Goal: Task Accomplishment & Management: Use online tool/utility

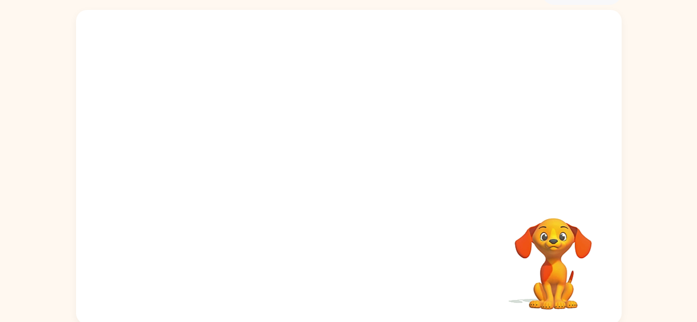
scroll to position [65, 0]
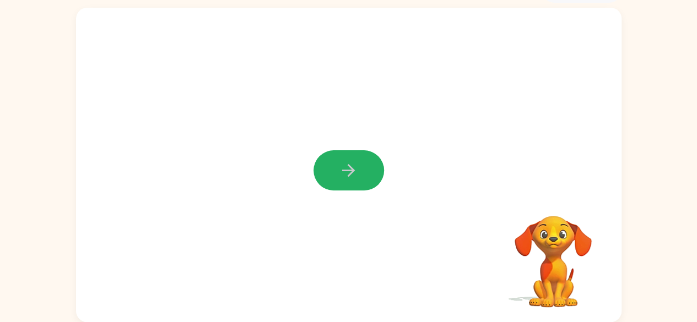
click at [330, 171] on button "button" at bounding box center [349, 170] width 71 height 40
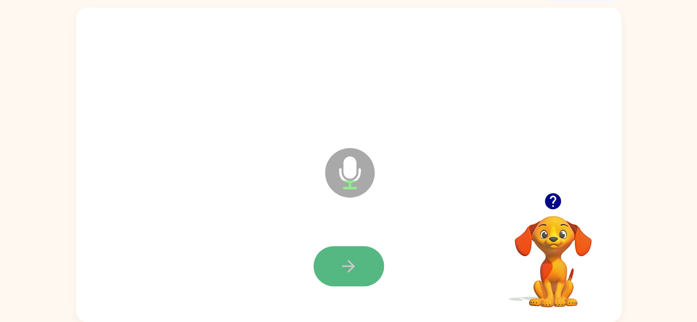
click at [356, 260] on icon "button" at bounding box center [348, 266] width 19 height 19
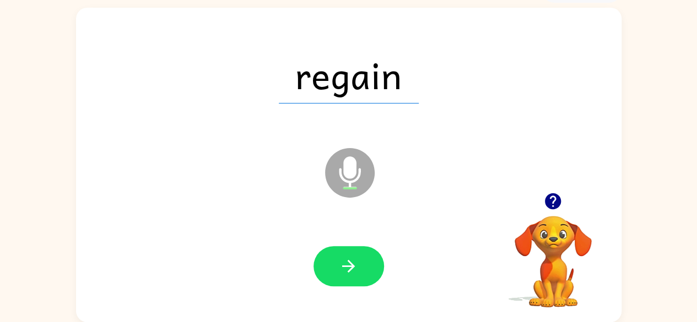
click at [352, 267] on icon "button" at bounding box center [348, 266] width 13 height 13
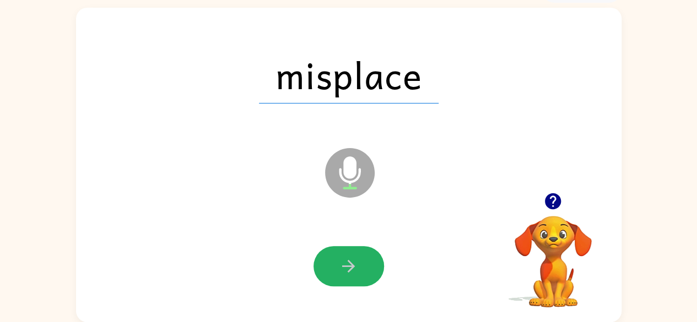
click at [352, 267] on icon "button" at bounding box center [348, 266] width 13 height 13
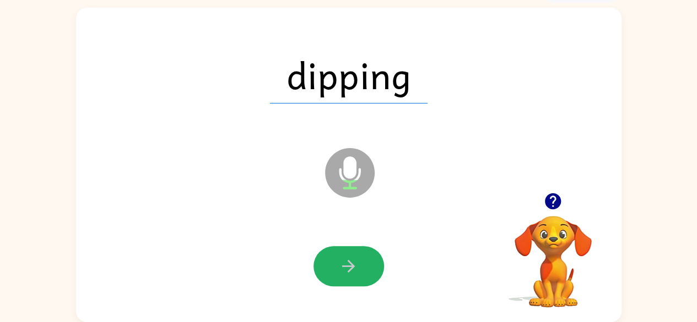
click at [352, 267] on icon "button" at bounding box center [348, 266] width 13 height 13
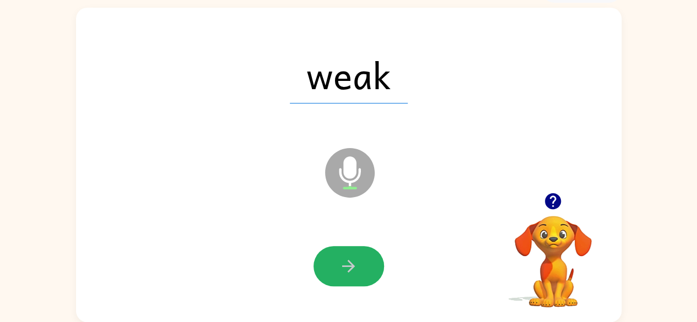
click at [352, 267] on icon "button" at bounding box center [348, 266] width 13 height 13
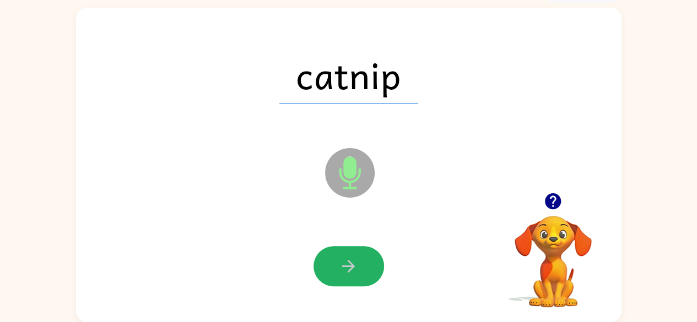
click at [352, 267] on icon "button" at bounding box center [348, 266] width 13 height 13
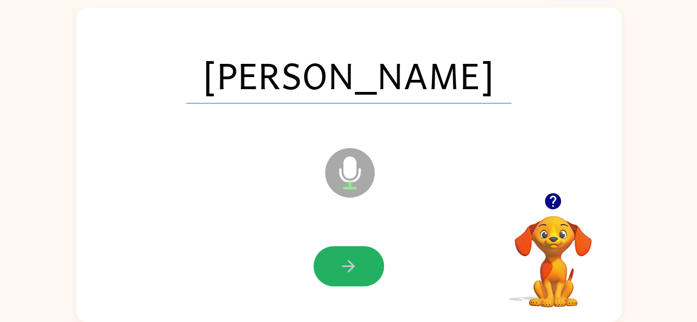
click at [352, 267] on icon "button" at bounding box center [348, 266] width 13 height 13
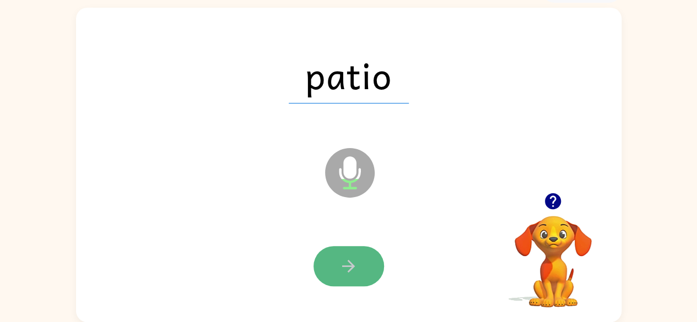
click at [358, 253] on button "button" at bounding box center [349, 266] width 71 height 40
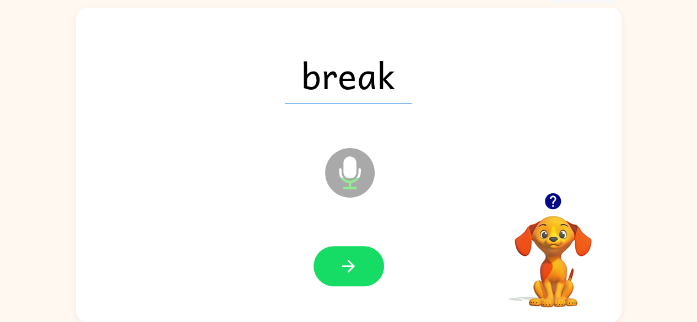
click at [358, 253] on button "button" at bounding box center [349, 266] width 71 height 40
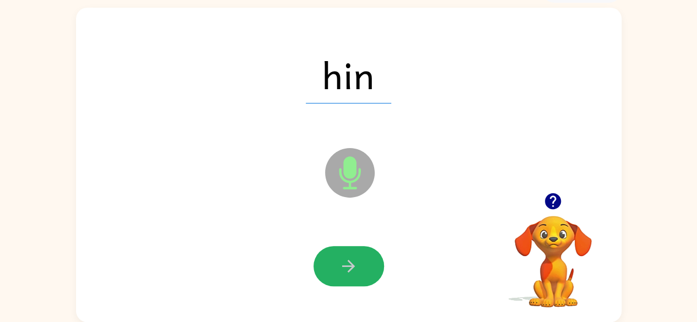
click at [358, 253] on button "button" at bounding box center [349, 266] width 71 height 40
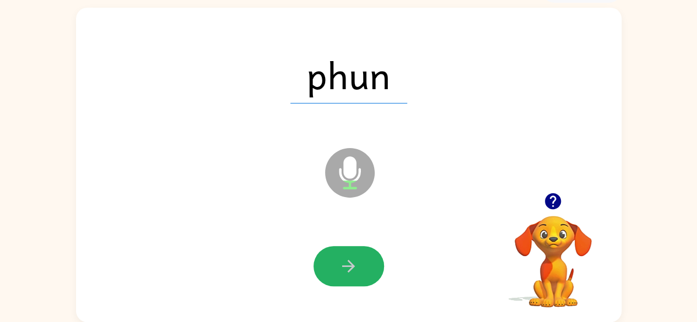
click at [358, 253] on button "button" at bounding box center [349, 266] width 71 height 40
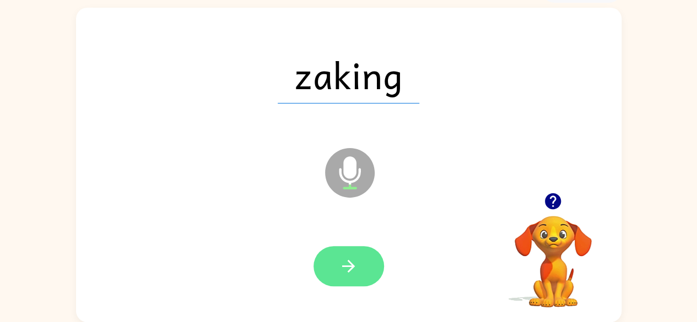
click at [362, 262] on button "button" at bounding box center [349, 266] width 71 height 40
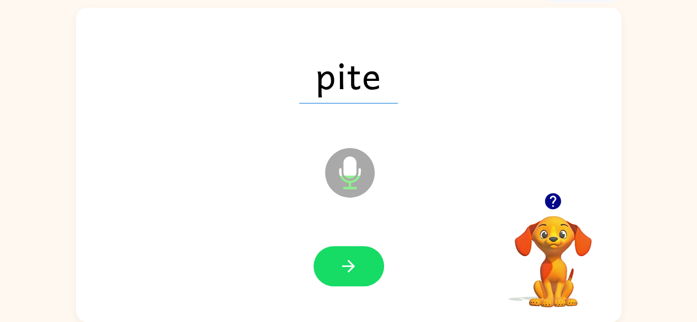
click at [362, 262] on button "button" at bounding box center [349, 266] width 71 height 40
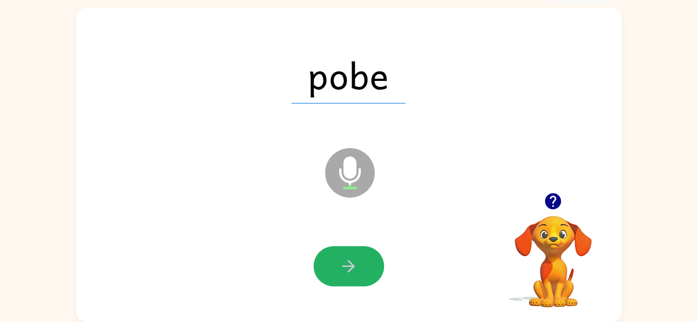
click at [363, 262] on button "button" at bounding box center [349, 266] width 71 height 40
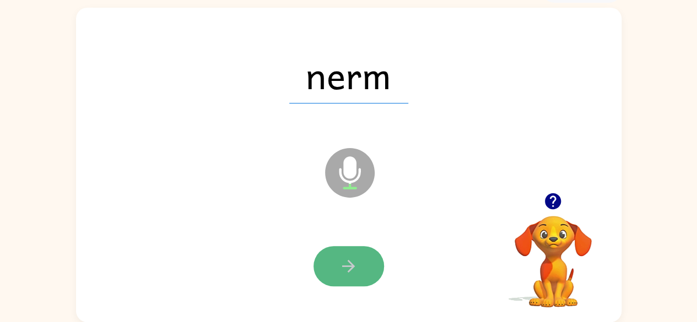
click at [364, 262] on button "button" at bounding box center [349, 266] width 71 height 40
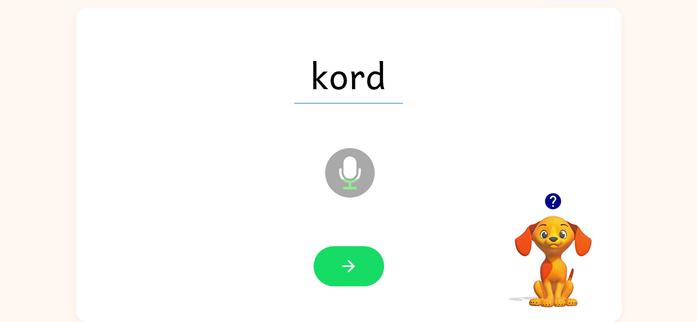
click at [364, 262] on button "button" at bounding box center [349, 266] width 71 height 40
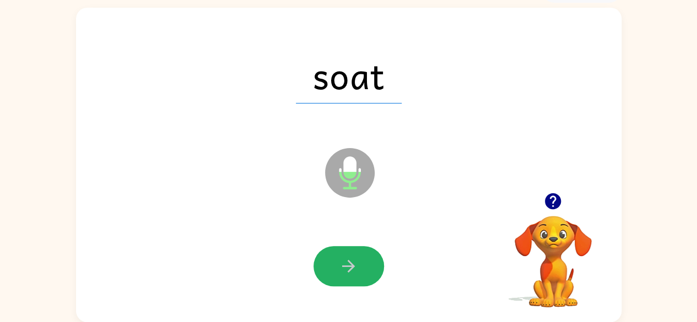
click at [364, 262] on button "button" at bounding box center [349, 266] width 71 height 40
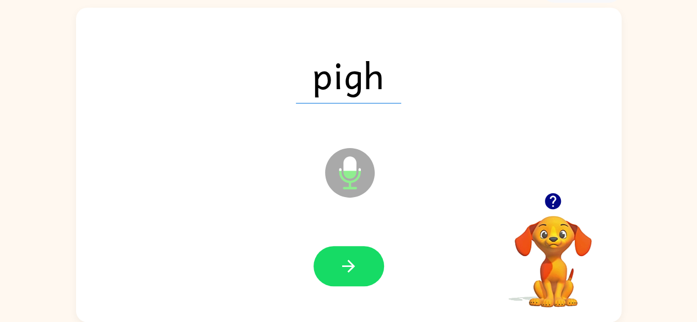
click at [364, 262] on button "button" at bounding box center [349, 266] width 71 height 40
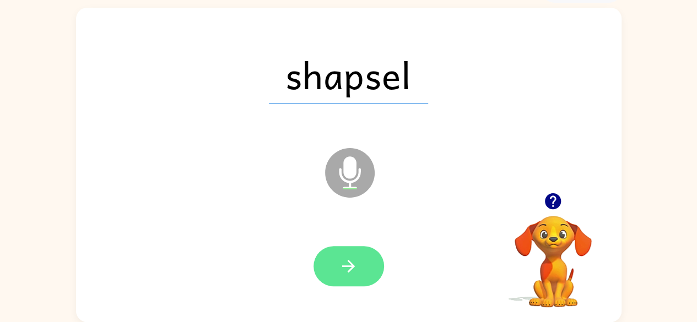
click at [345, 264] on icon "button" at bounding box center [348, 266] width 19 height 19
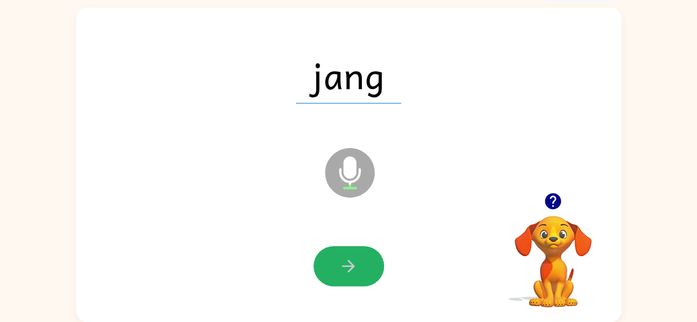
click at [345, 264] on icon "button" at bounding box center [348, 266] width 19 height 19
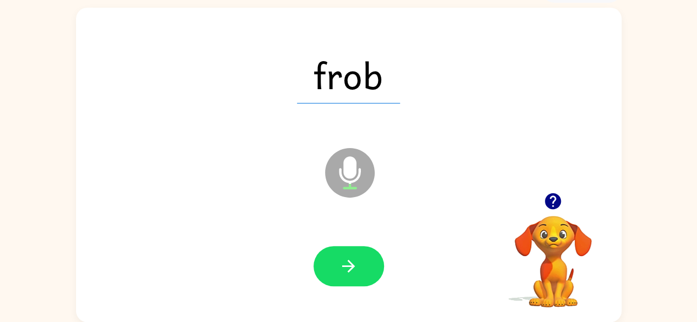
click at [345, 264] on icon "button" at bounding box center [348, 266] width 19 height 19
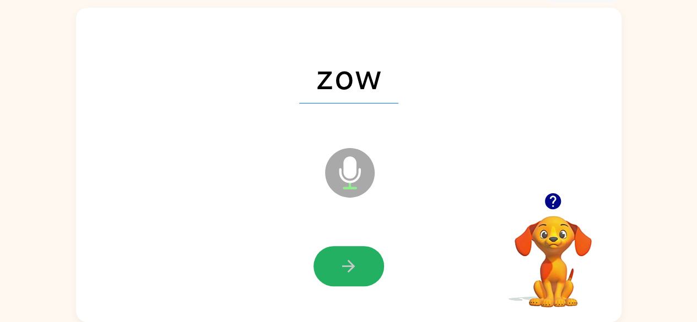
click at [347, 266] on icon "button" at bounding box center [348, 266] width 19 height 19
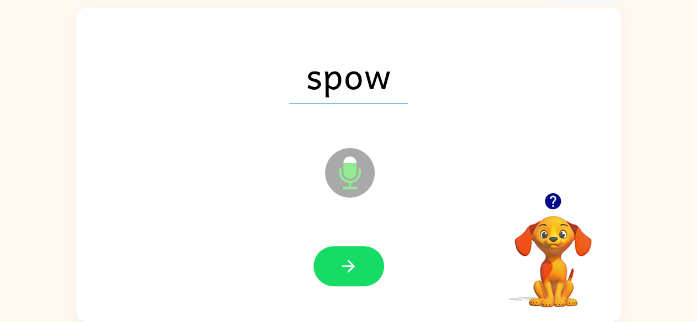
click at [347, 266] on icon "button" at bounding box center [348, 266] width 13 height 13
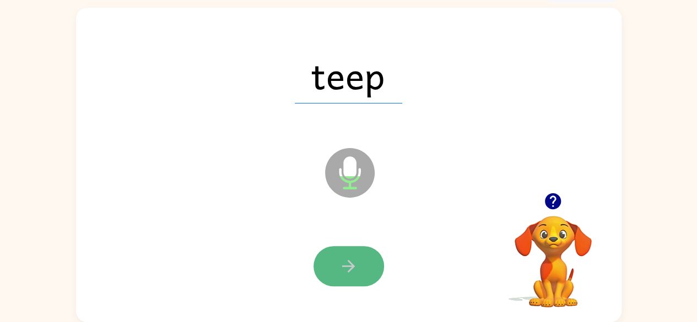
click at [351, 266] on icon "button" at bounding box center [348, 266] width 13 height 13
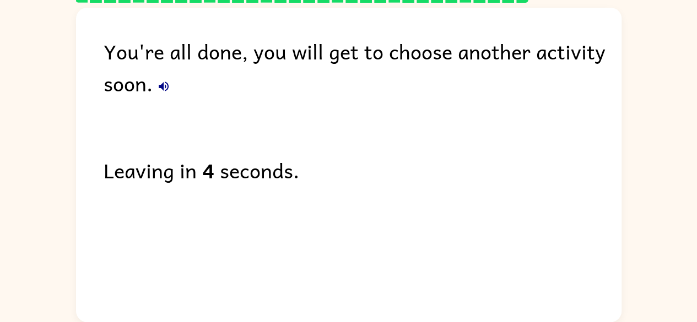
scroll to position [0, 0]
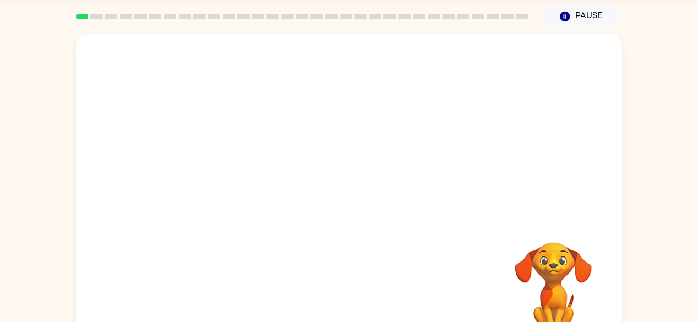
scroll to position [65, 0]
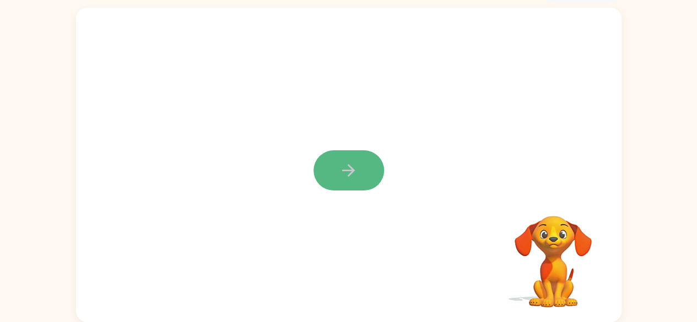
click at [356, 170] on icon "button" at bounding box center [348, 170] width 19 height 19
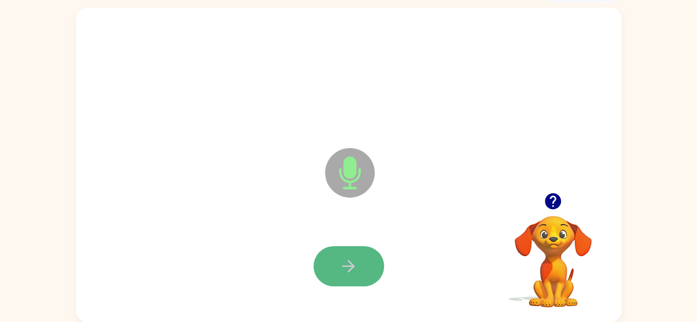
click at [352, 264] on icon "button" at bounding box center [348, 266] width 13 height 13
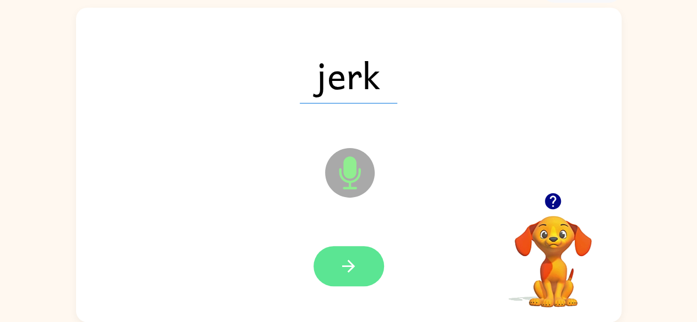
click at [352, 260] on icon "button" at bounding box center [348, 266] width 19 height 19
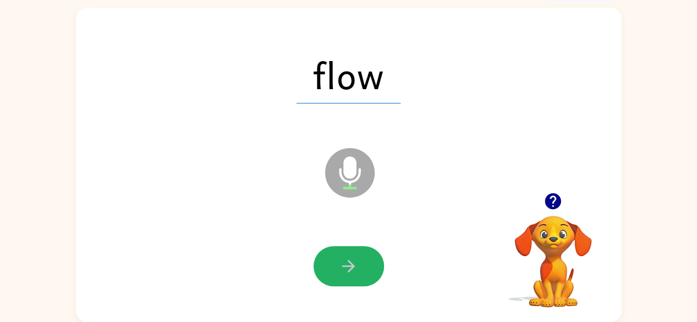
click at [351, 261] on icon "button" at bounding box center [348, 266] width 19 height 19
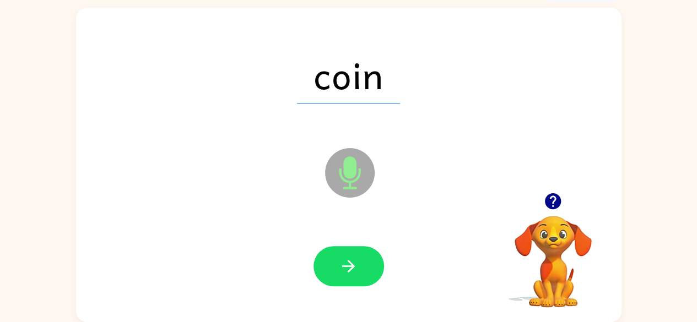
click at [351, 261] on icon "button" at bounding box center [348, 266] width 19 height 19
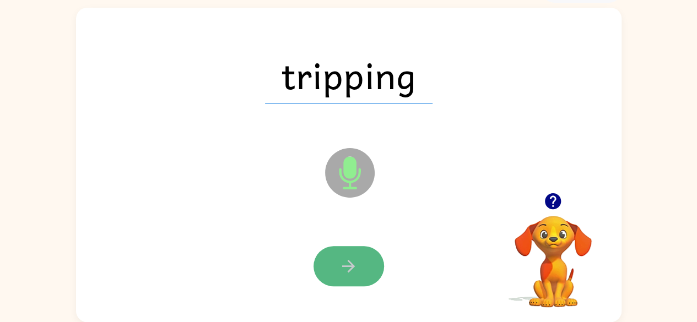
click at [345, 253] on button "button" at bounding box center [349, 266] width 71 height 40
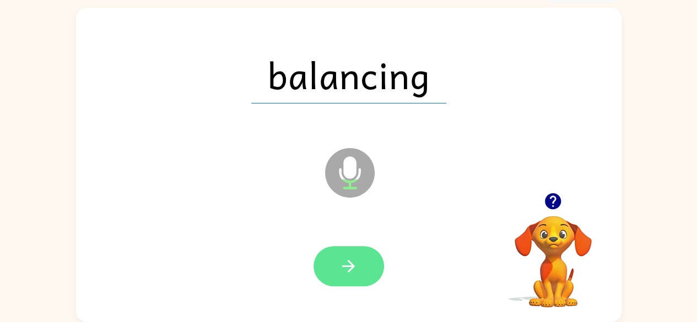
click at [343, 254] on button "button" at bounding box center [349, 266] width 71 height 40
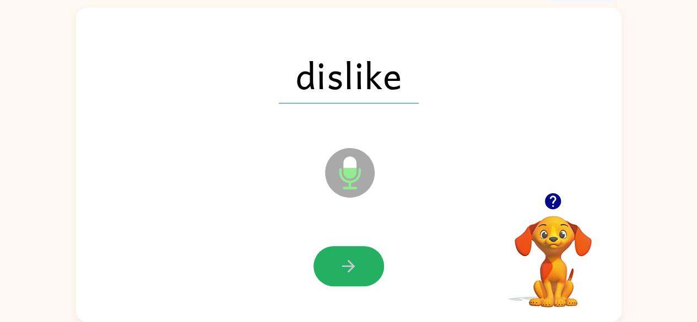
click at [343, 254] on button "button" at bounding box center [349, 266] width 71 height 40
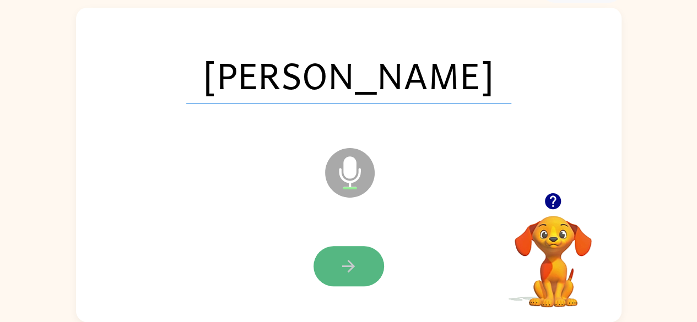
click at [359, 258] on button "button" at bounding box center [349, 266] width 71 height 40
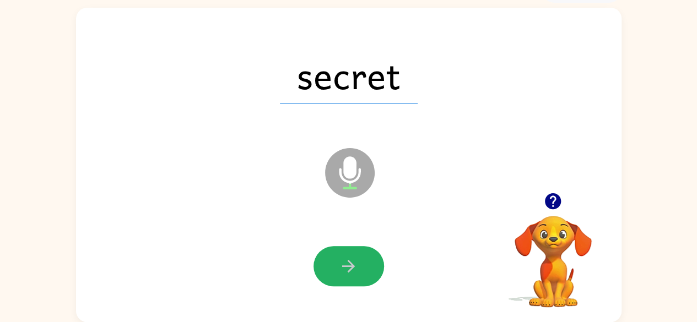
click at [359, 258] on button "button" at bounding box center [349, 266] width 71 height 40
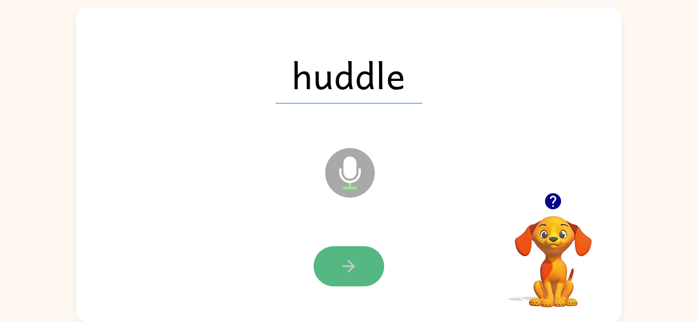
click at [340, 259] on icon "button" at bounding box center [348, 266] width 19 height 19
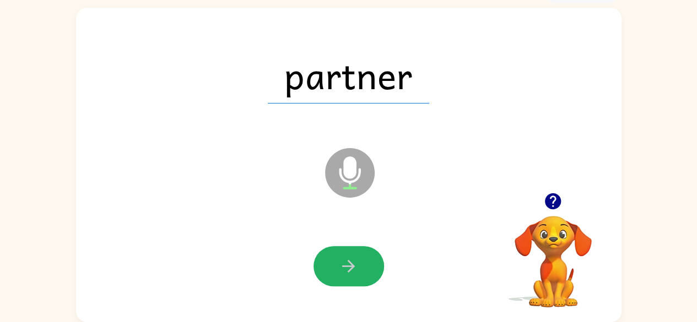
click at [340, 267] on icon "button" at bounding box center [348, 266] width 19 height 19
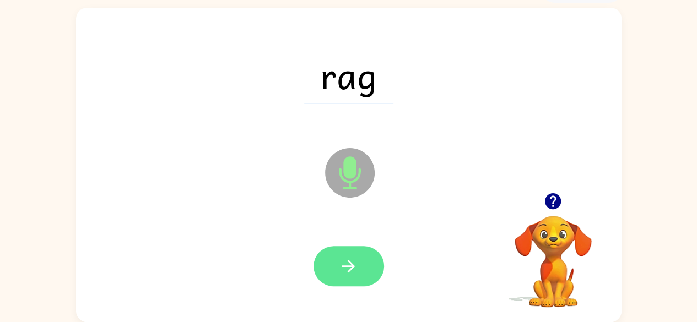
click at [340, 266] on icon "button" at bounding box center [348, 266] width 19 height 19
click at [329, 270] on button "button" at bounding box center [349, 266] width 71 height 40
click at [370, 250] on button "button" at bounding box center [349, 266] width 71 height 40
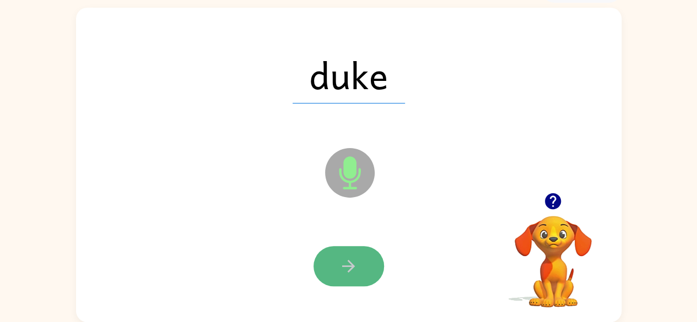
click at [367, 262] on button "button" at bounding box center [349, 266] width 71 height 40
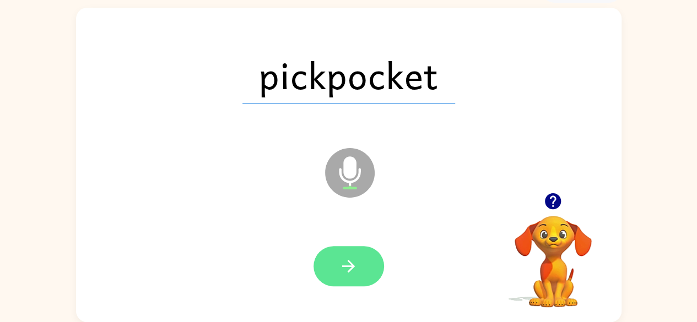
click at [334, 264] on button "button" at bounding box center [349, 266] width 71 height 40
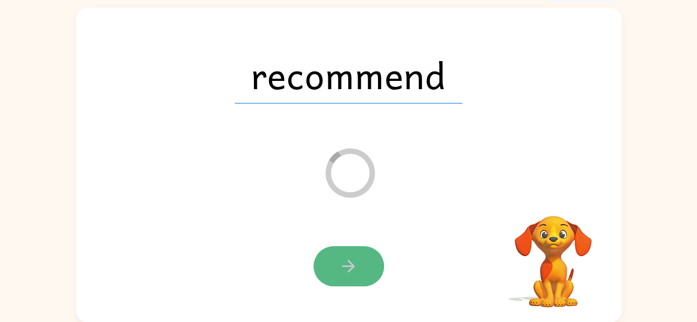
click at [340, 271] on icon "button" at bounding box center [348, 266] width 19 height 19
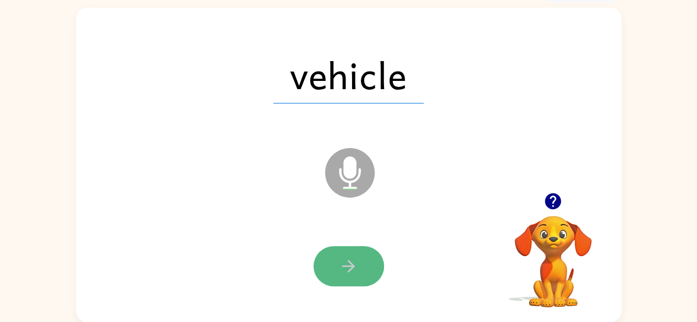
click at [347, 275] on icon "button" at bounding box center [348, 266] width 19 height 19
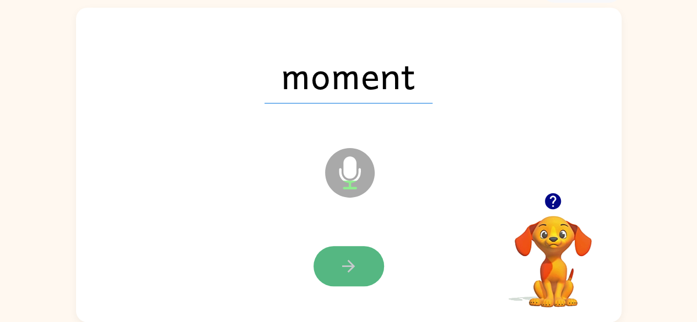
click at [333, 268] on button "button" at bounding box center [349, 266] width 71 height 40
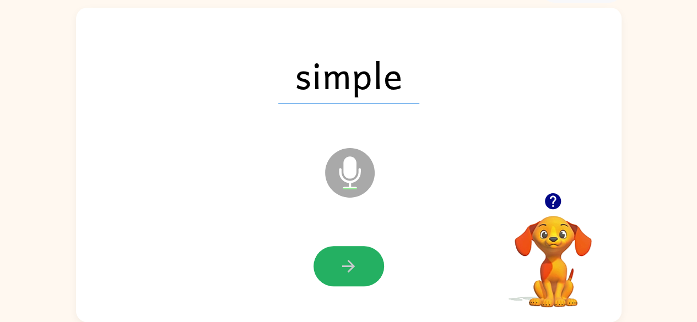
click at [333, 268] on button "button" at bounding box center [349, 266] width 71 height 40
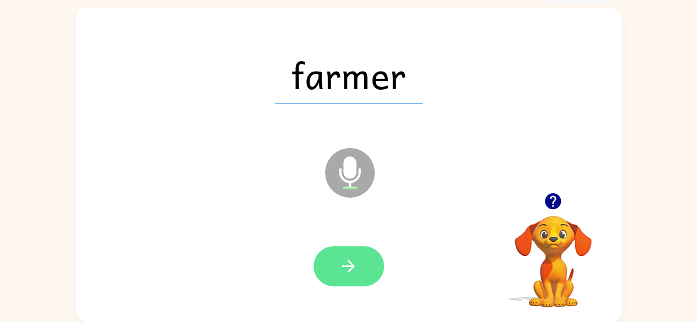
click at [344, 271] on icon "button" at bounding box center [348, 266] width 19 height 19
click at [354, 254] on button "button" at bounding box center [349, 266] width 71 height 40
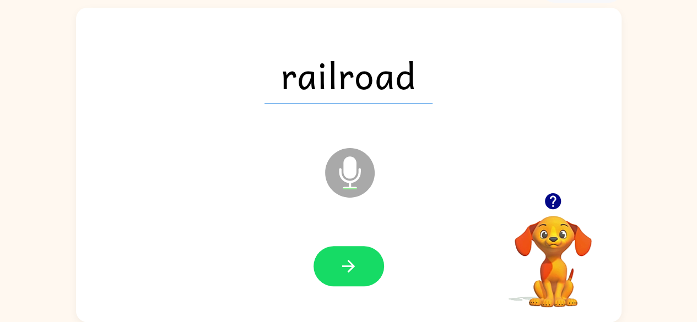
click at [354, 254] on button "button" at bounding box center [349, 266] width 71 height 40
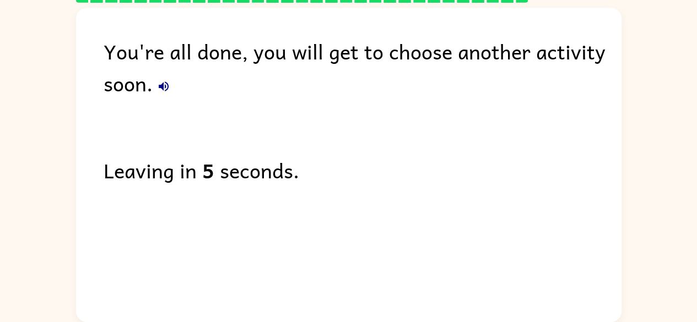
scroll to position [0, 0]
